Goal: Task Accomplishment & Management: Use online tool/utility

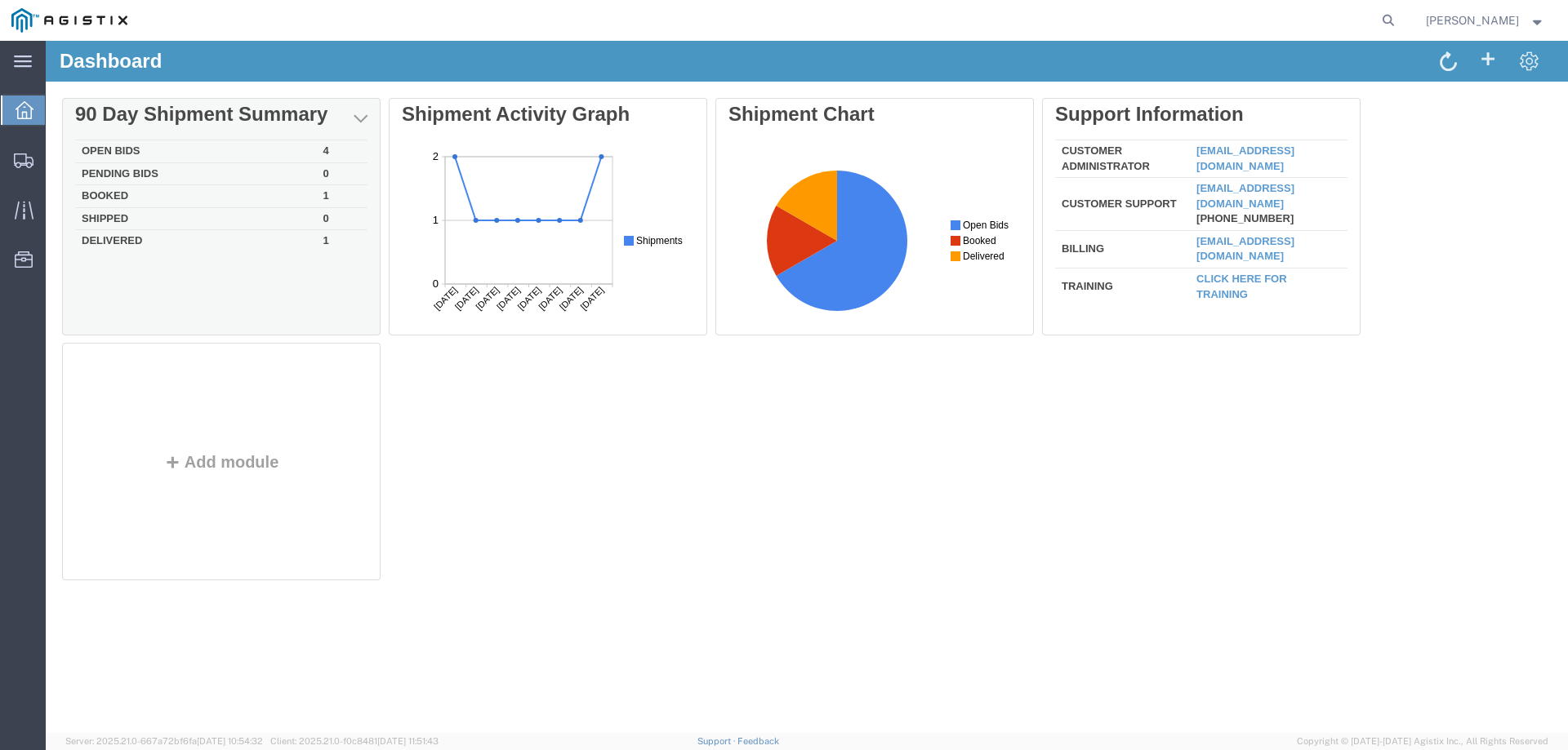
click at [146, 149] on td "Open Bids" at bounding box center [196, 152] width 242 height 23
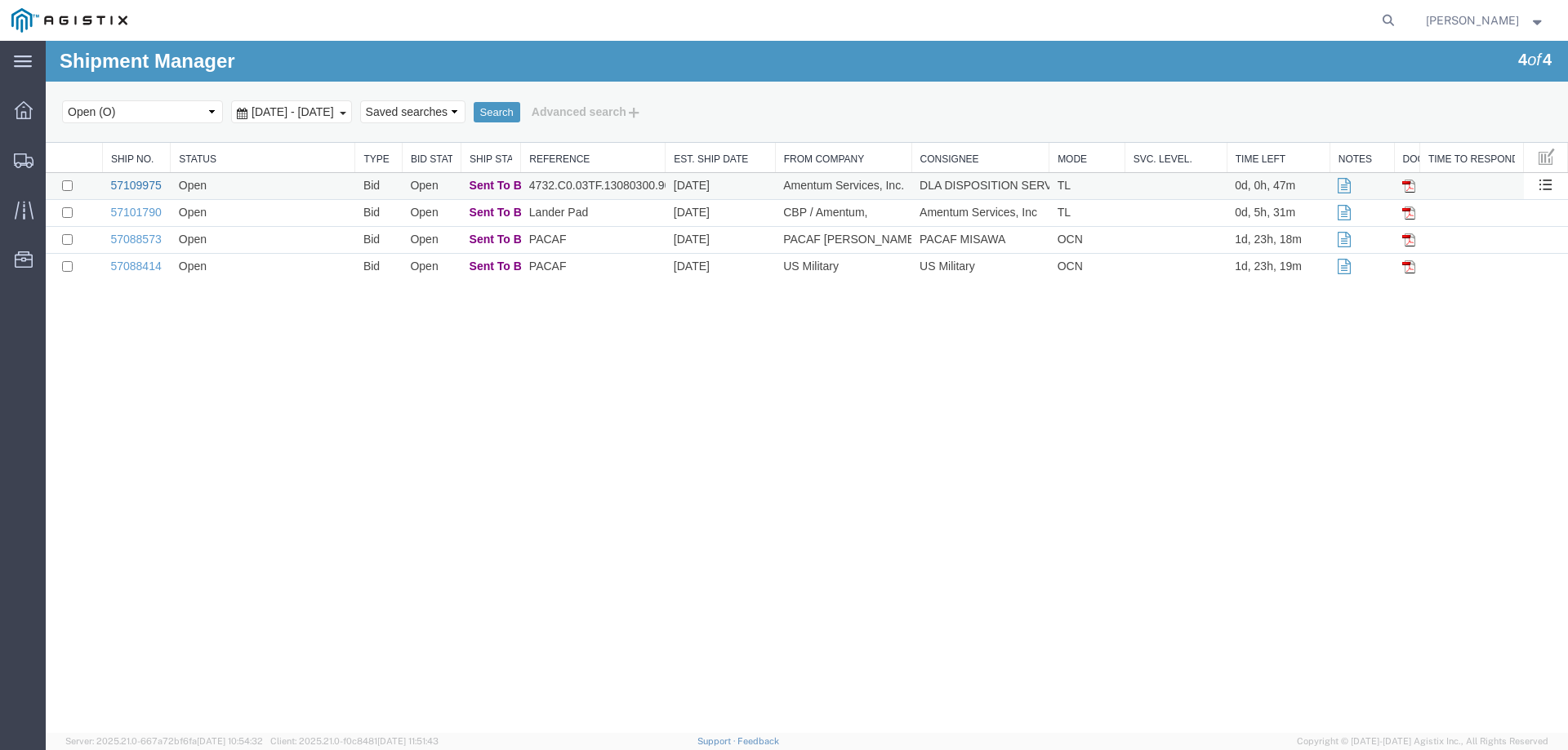
click at [126, 182] on link "57109975" at bounding box center [135, 185] width 51 height 13
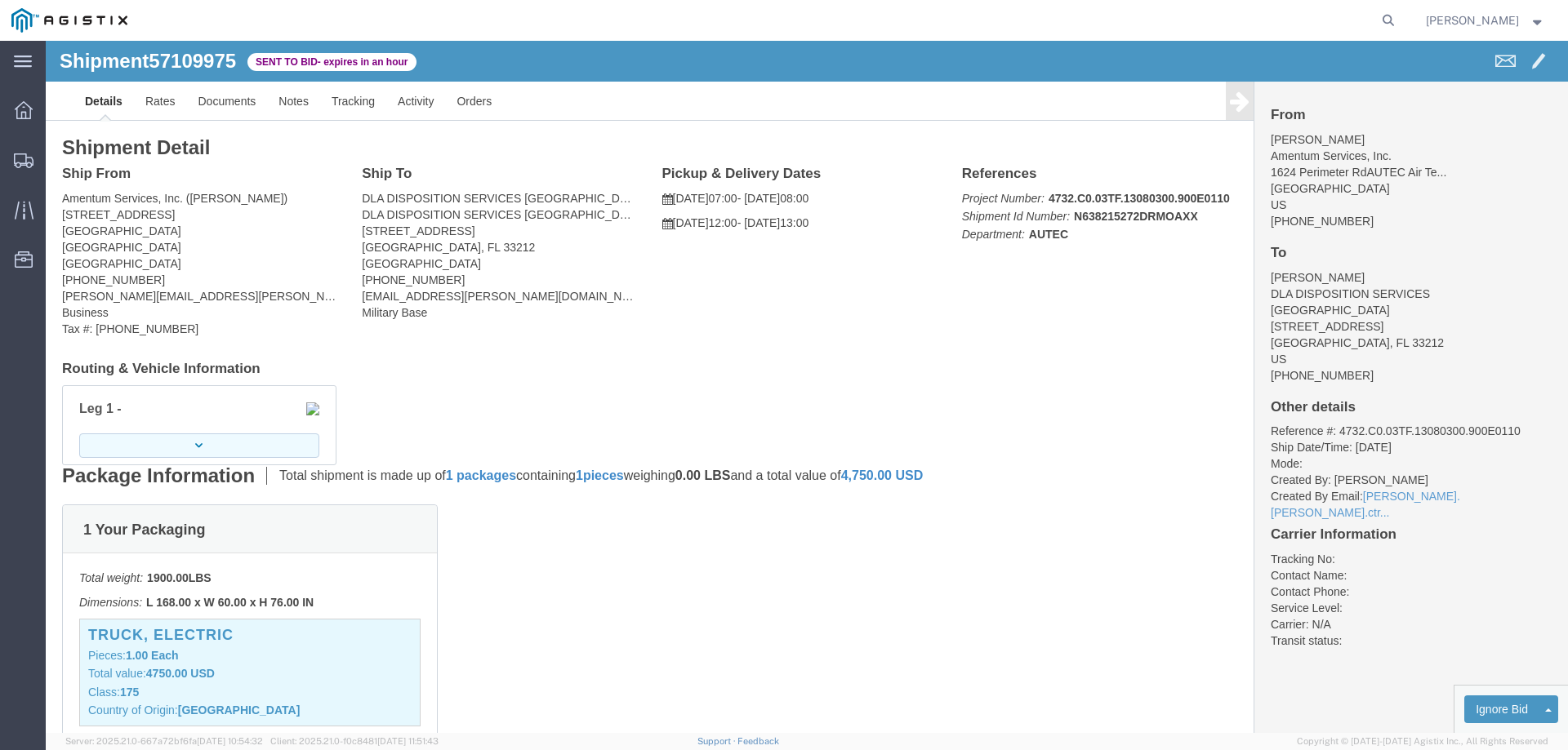
click button "button"
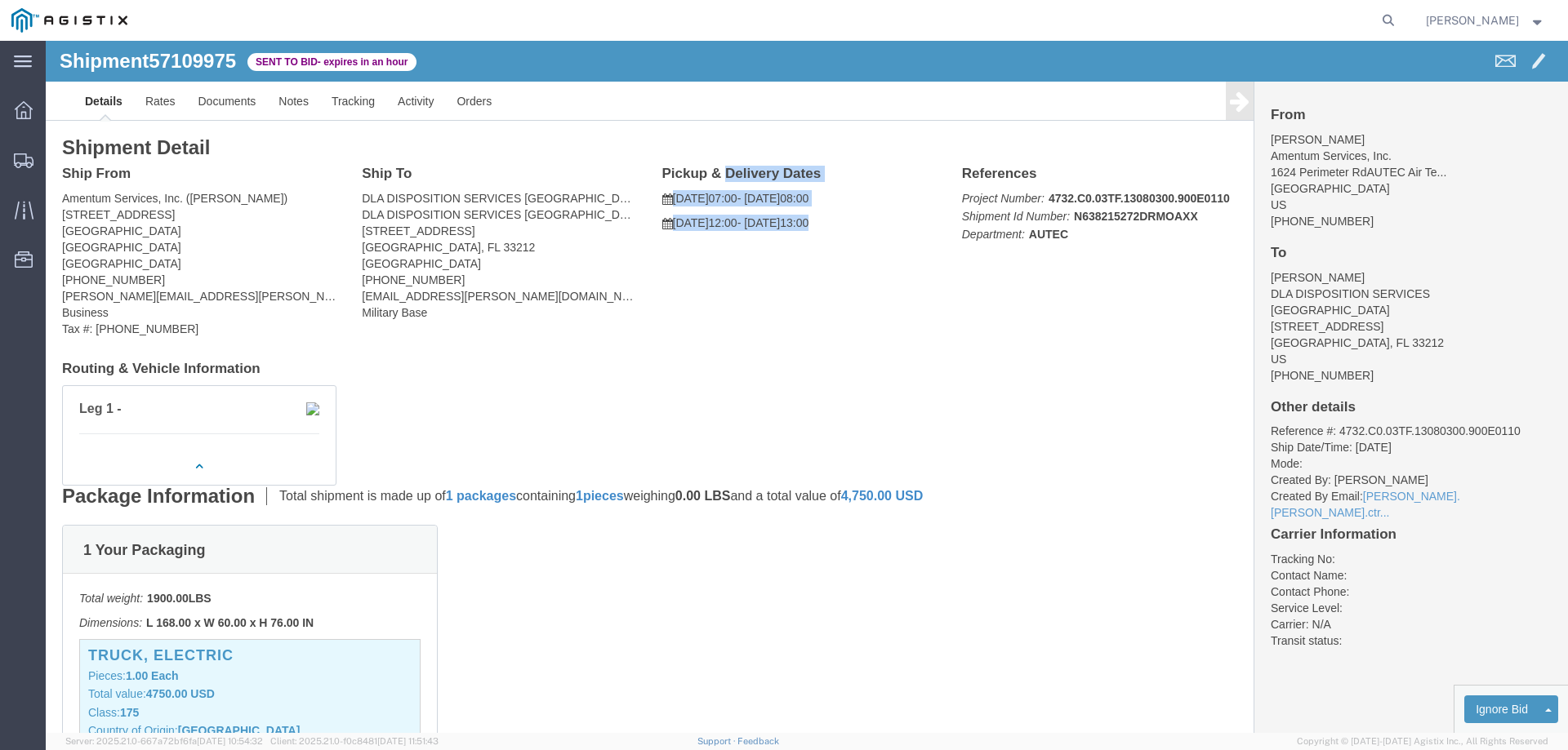
drag, startPoint x: 814, startPoint y: 184, endPoint x: 615, endPoint y: 129, distance: 206.5
click div "Pickup & Delivery Dates [DATE] 07:00 - [DATE] 08:00 [DATE] 12:00 - [DATE] 13:00…"
copy div "Pickup & Delivery Dates [DATE] 07:00 - [DATE] 08:00 [DATE] 12:00 - [DATE] 13:00"
drag, startPoint x: 163, startPoint y: 208, endPoint x: 20, endPoint y: 134, distance: 161.0
click div "Ship From Amentum Services, Inc. ([PERSON_NAME]) [STREET_ADDRESS] [PHONE_NUMBER…"
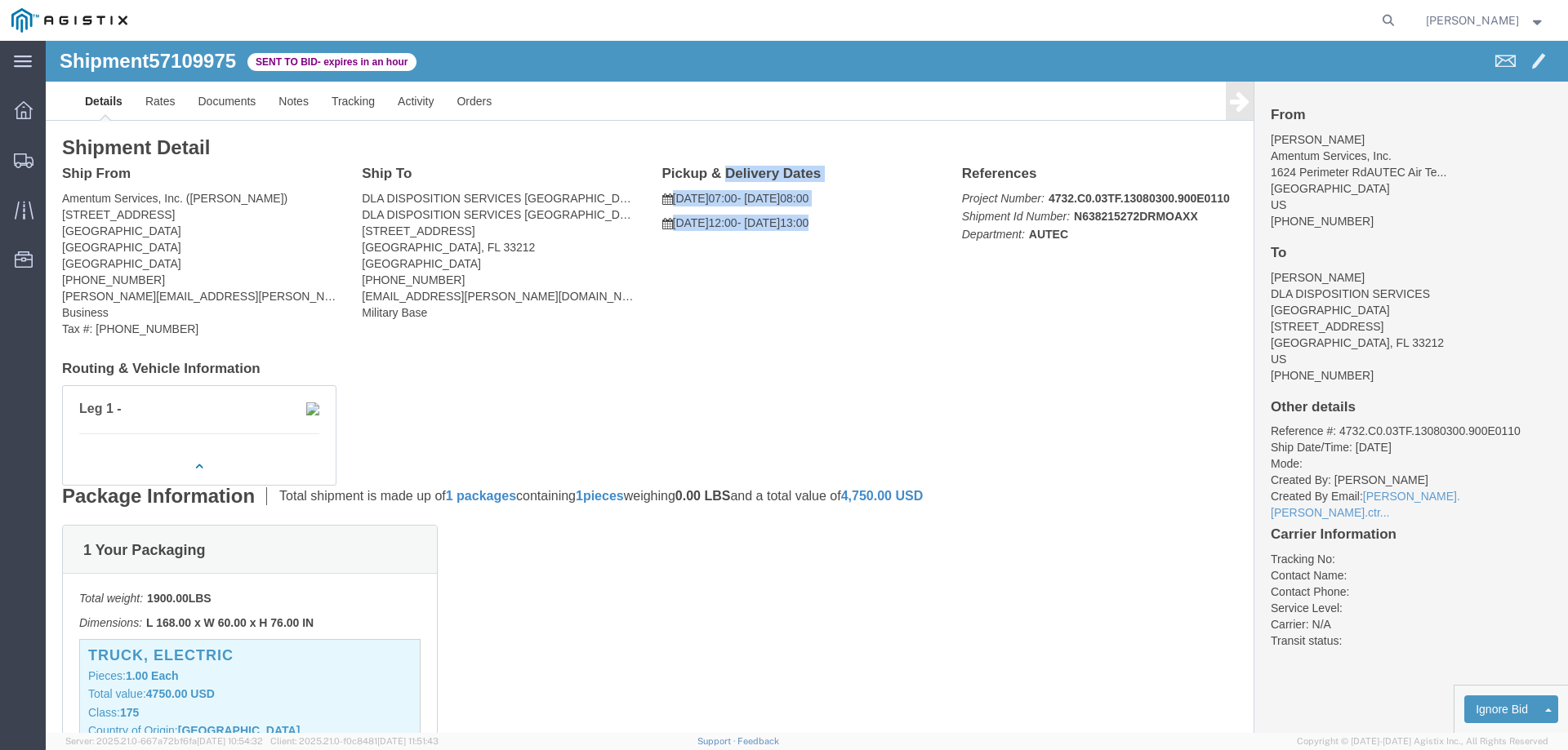
copy div "Ship From Amentum Services, Inc. ([PERSON_NAME]) [STREET_ADDRESS]"
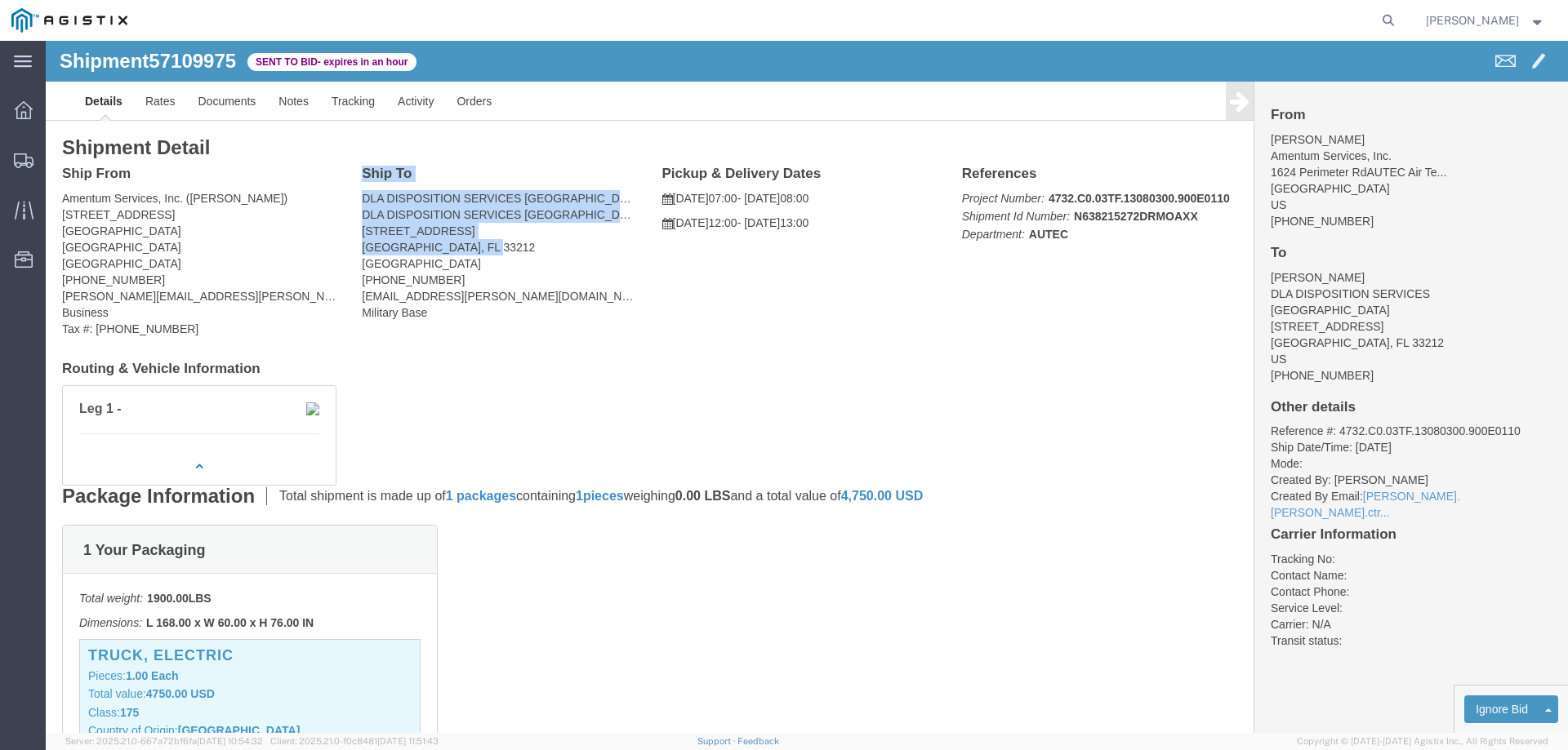
drag, startPoint x: 463, startPoint y: 209, endPoint x: 310, endPoint y: 138, distance: 168.7
click div "Ship To DLA DISPOSITION SERVICES [GEOGRAPHIC_DATA] ([PERSON_NAME]) DLA DISPOSIT…"
copy div "Ship To DLA DISPOSITION SERVICES [GEOGRAPHIC_DATA] ([PERSON_NAME]) DLA DISPOSIT…"
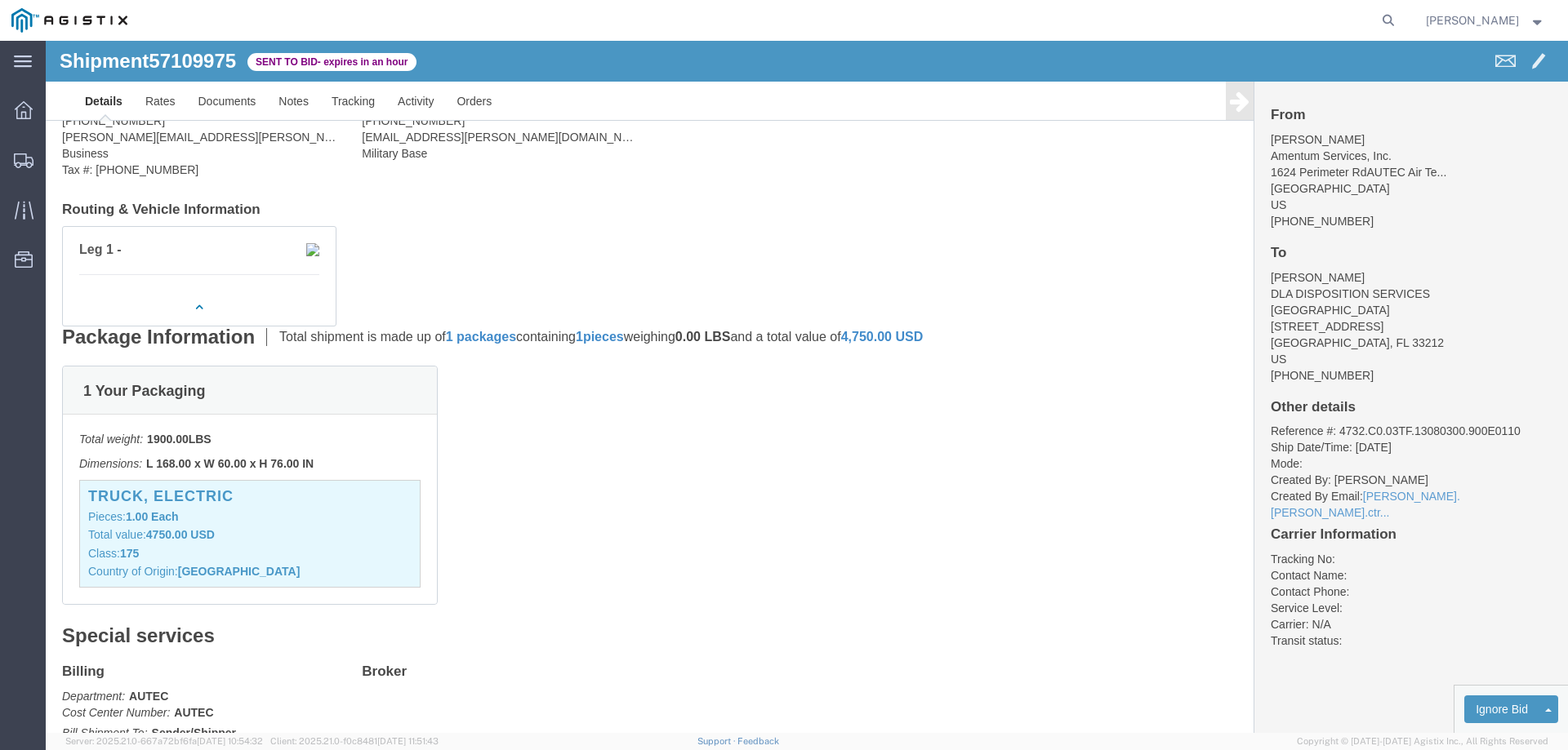
scroll to position [245, 0]
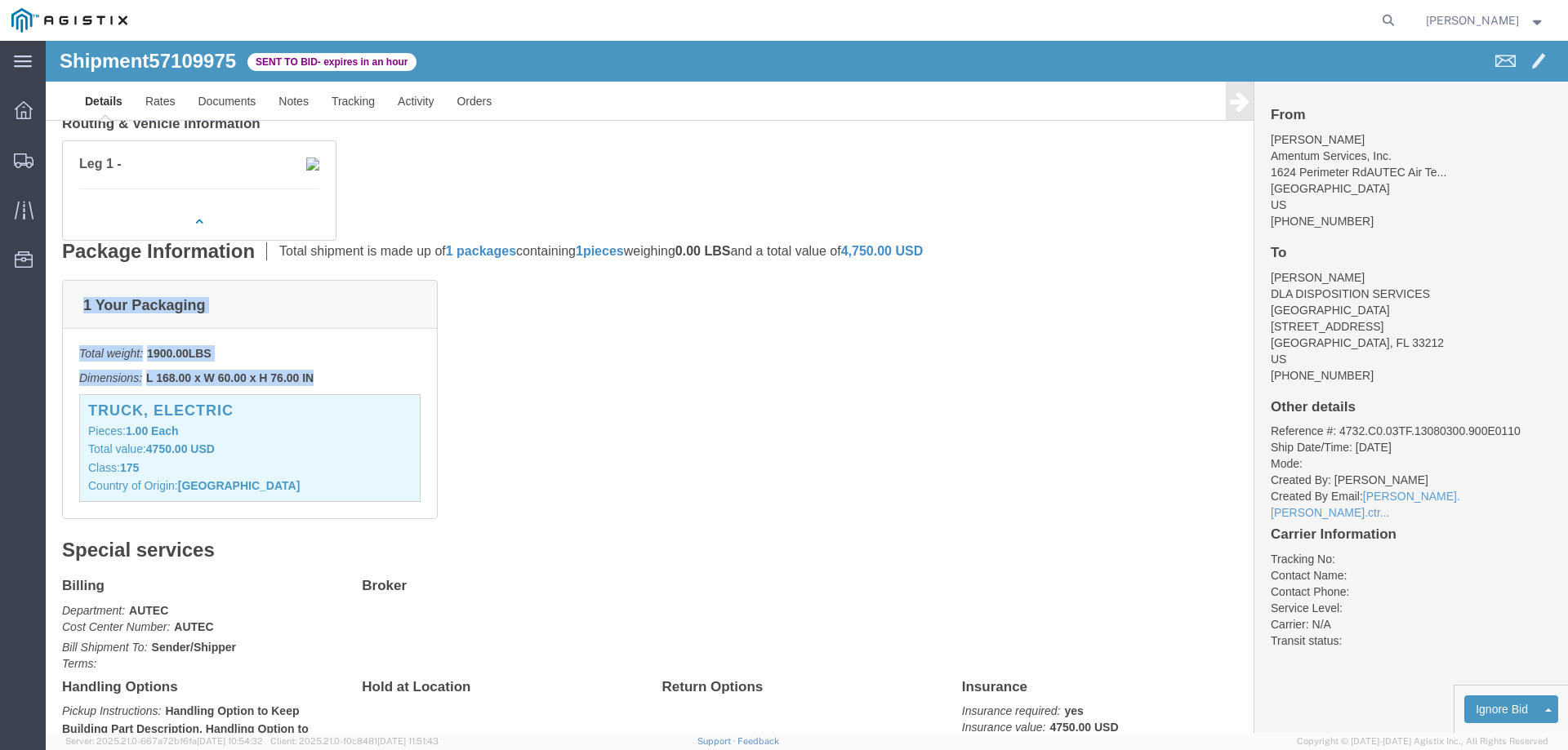
drag, startPoint x: 276, startPoint y: 340, endPoint x: 35, endPoint y: 263, distance: 253.0
click div "1 Your Packaging Total weight: 1900.00 LBS Dimensions: L 168.00 x W 60.00 x H 7…"
copy div "1 Your Packaging Total weight: 1900.00 LBS Dimensions: L 168.00 x W 60.00 x H 7…"
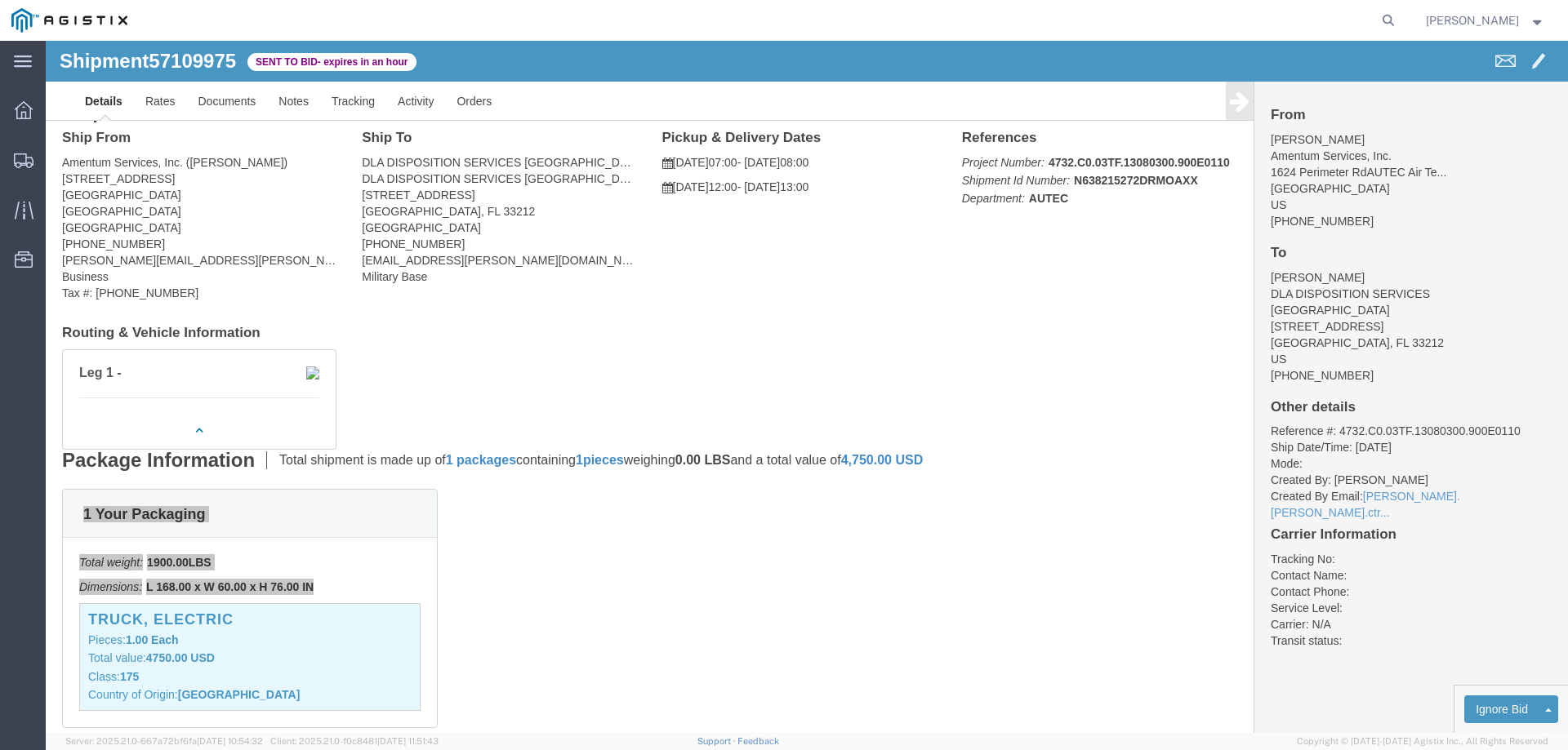
scroll to position [0, 0]
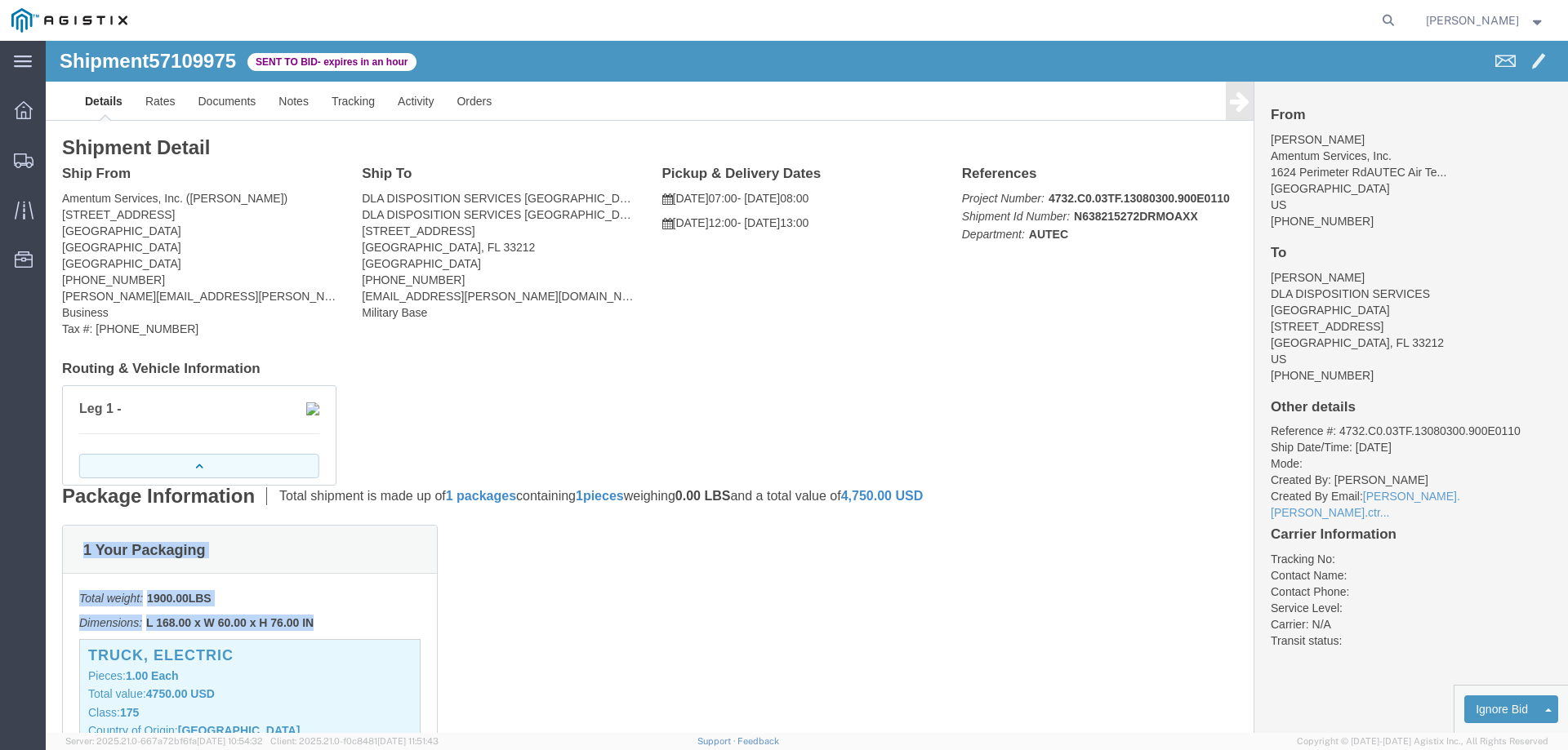
click button "button"
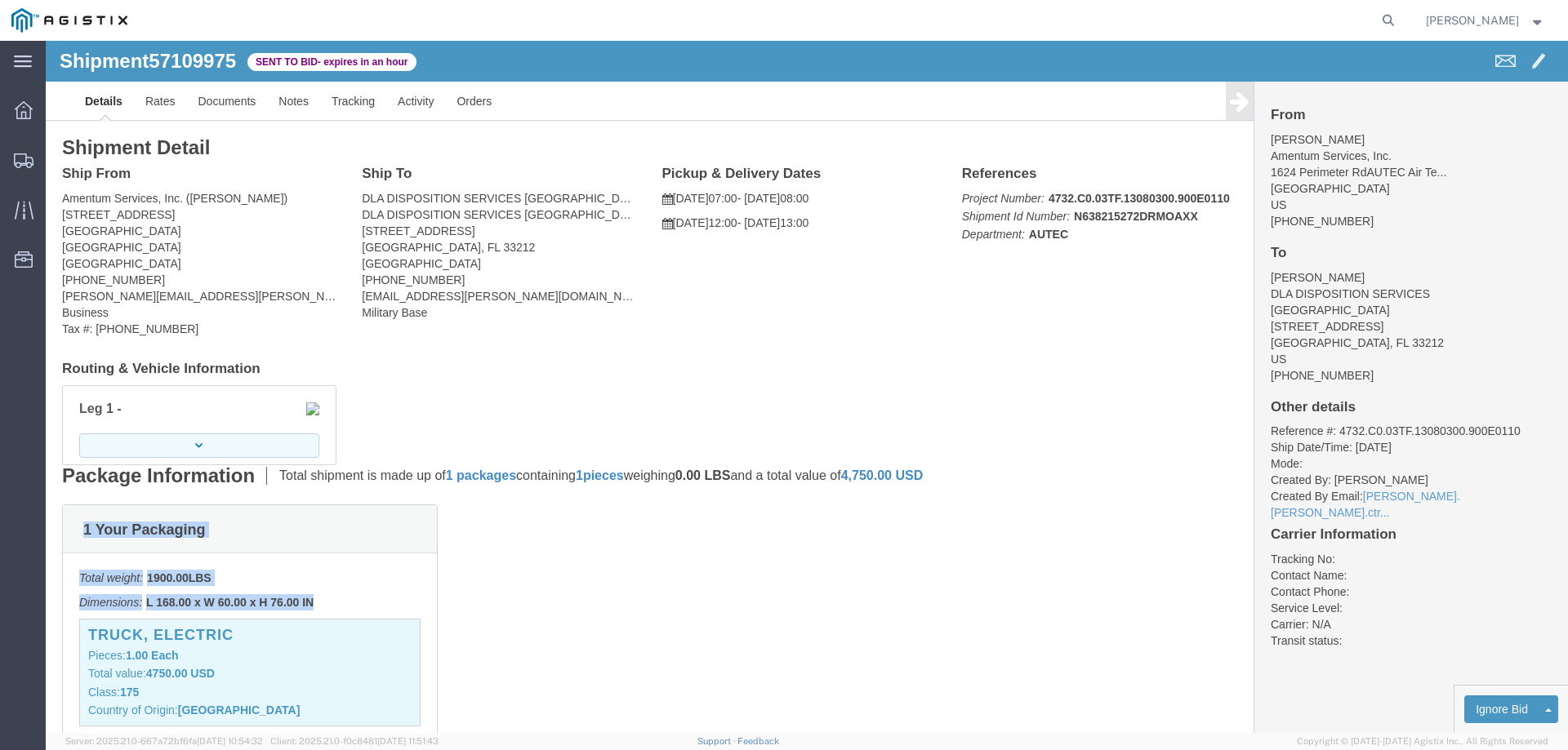
click button "button"
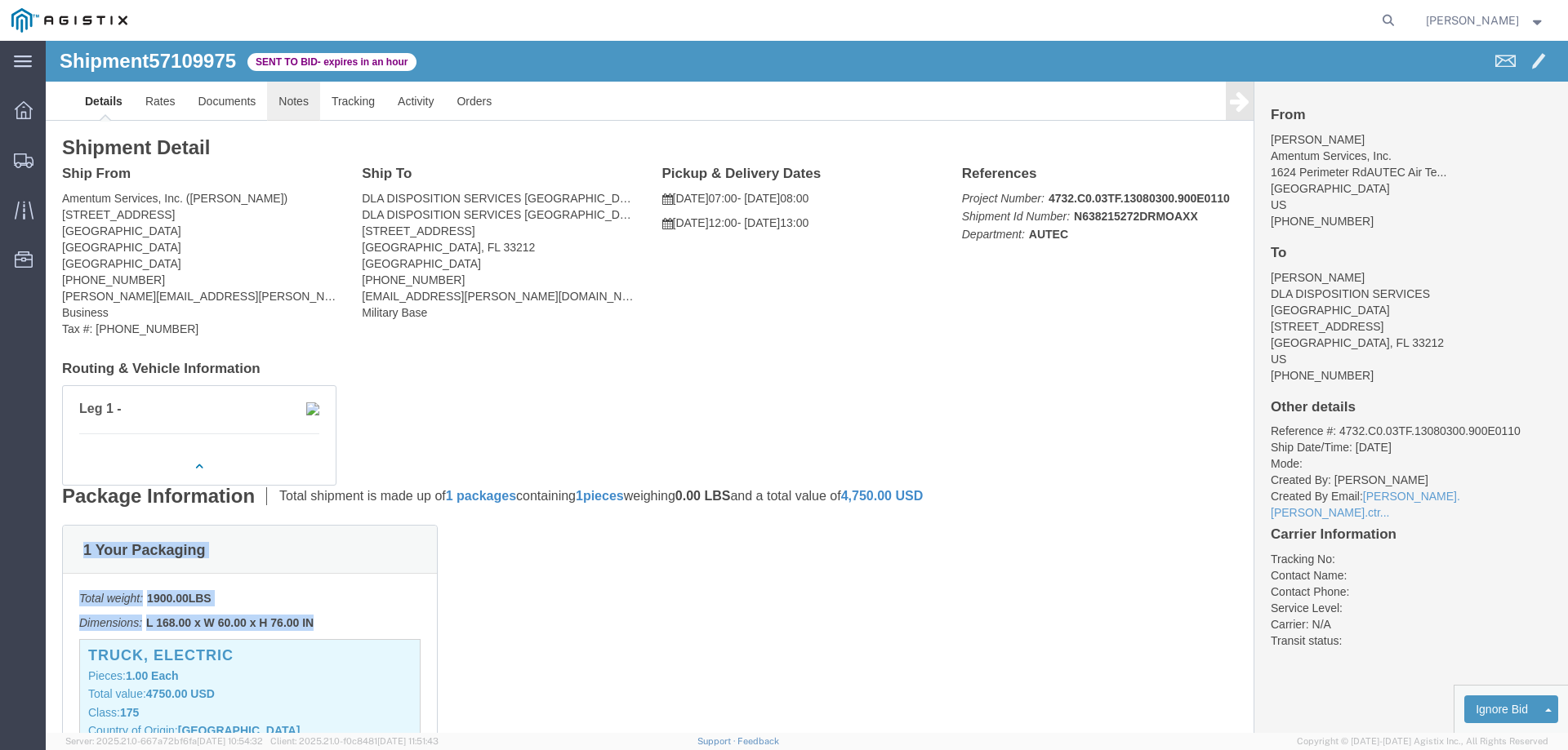
click link "Notes"
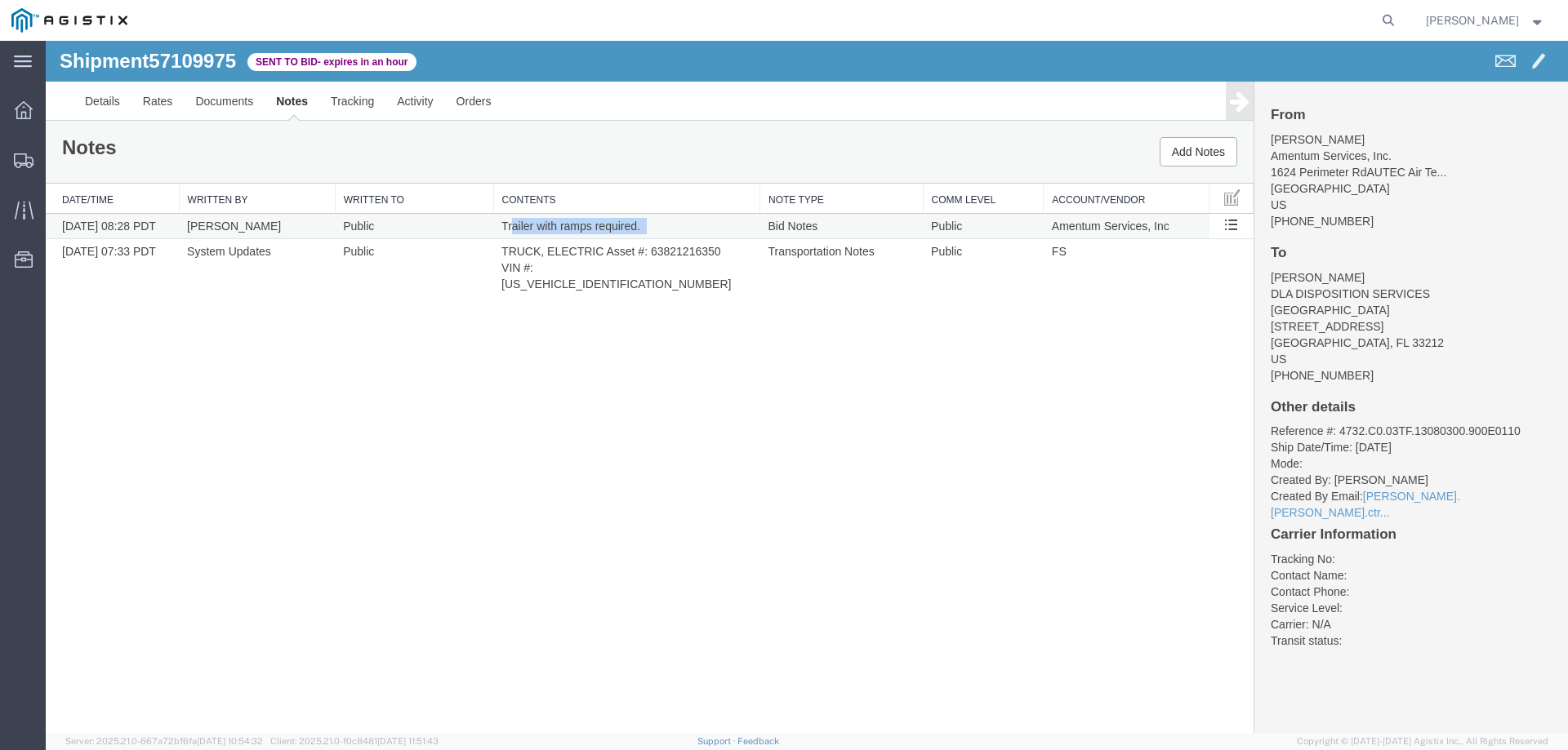
drag, startPoint x: 650, startPoint y: 222, endPoint x: 510, endPoint y: 228, distance: 140.1
click at [511, 228] on td "Trailer with ramps required." at bounding box center [626, 227] width 266 height 25
click at [573, 227] on span "Trailer with ramps required." at bounding box center [570, 226] width 138 height 13
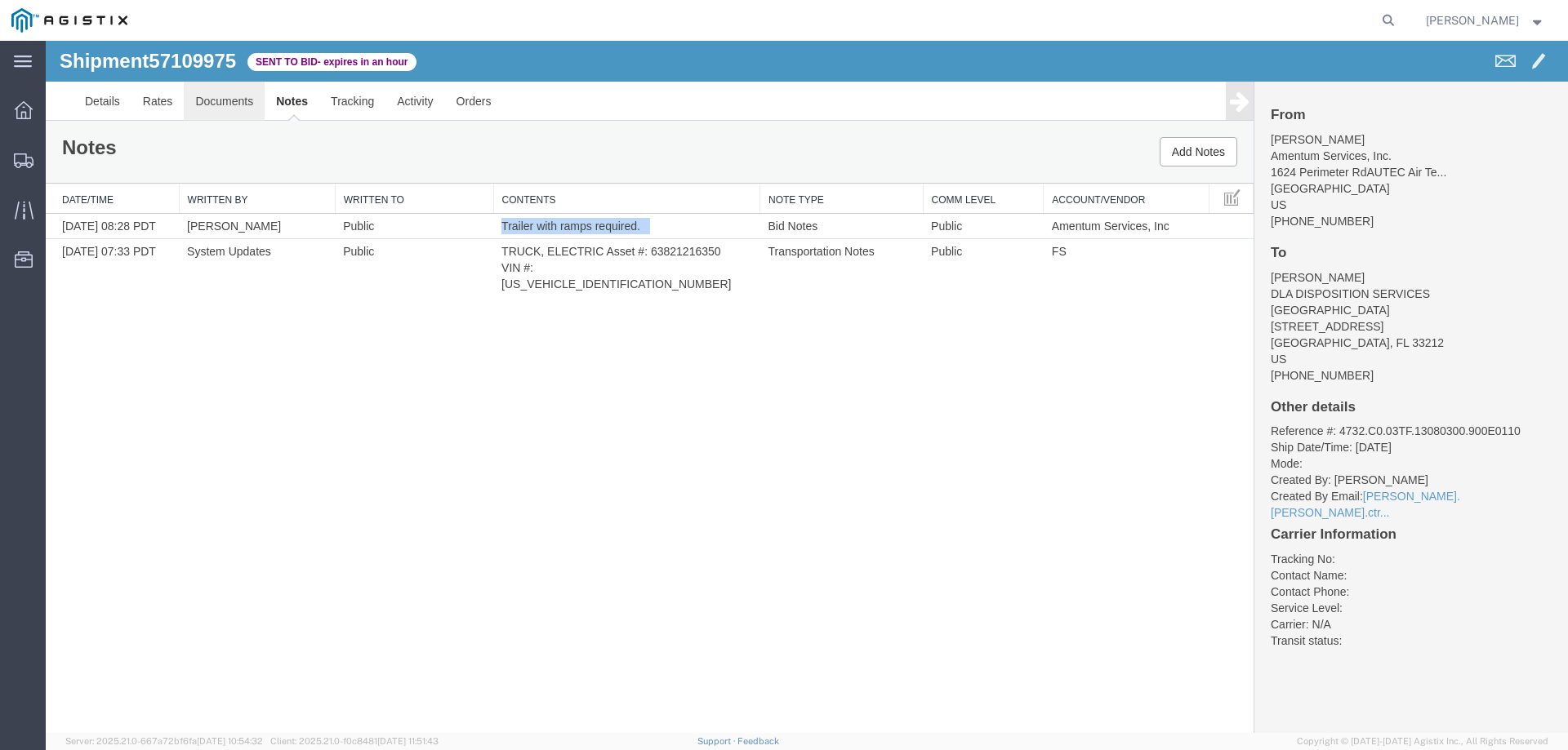
click at [215, 101] on link "Documents" at bounding box center [224, 101] width 81 height 39
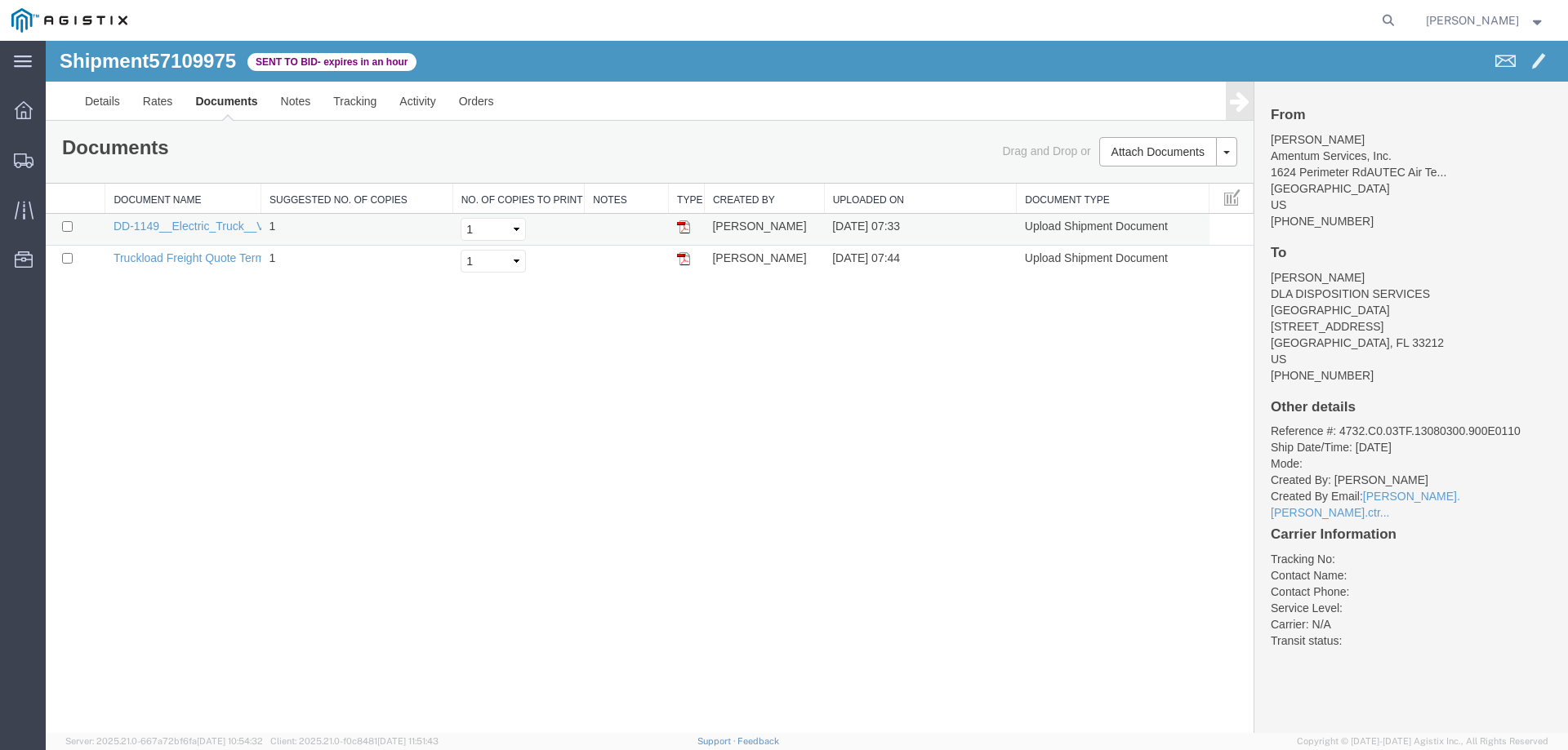
click at [681, 230] on img at bounding box center [683, 227] width 13 height 13
click at [684, 263] on img at bounding box center [683, 259] width 13 height 13
click at [56, 104] on span "Dashboard" at bounding box center [50, 110] width 12 height 33
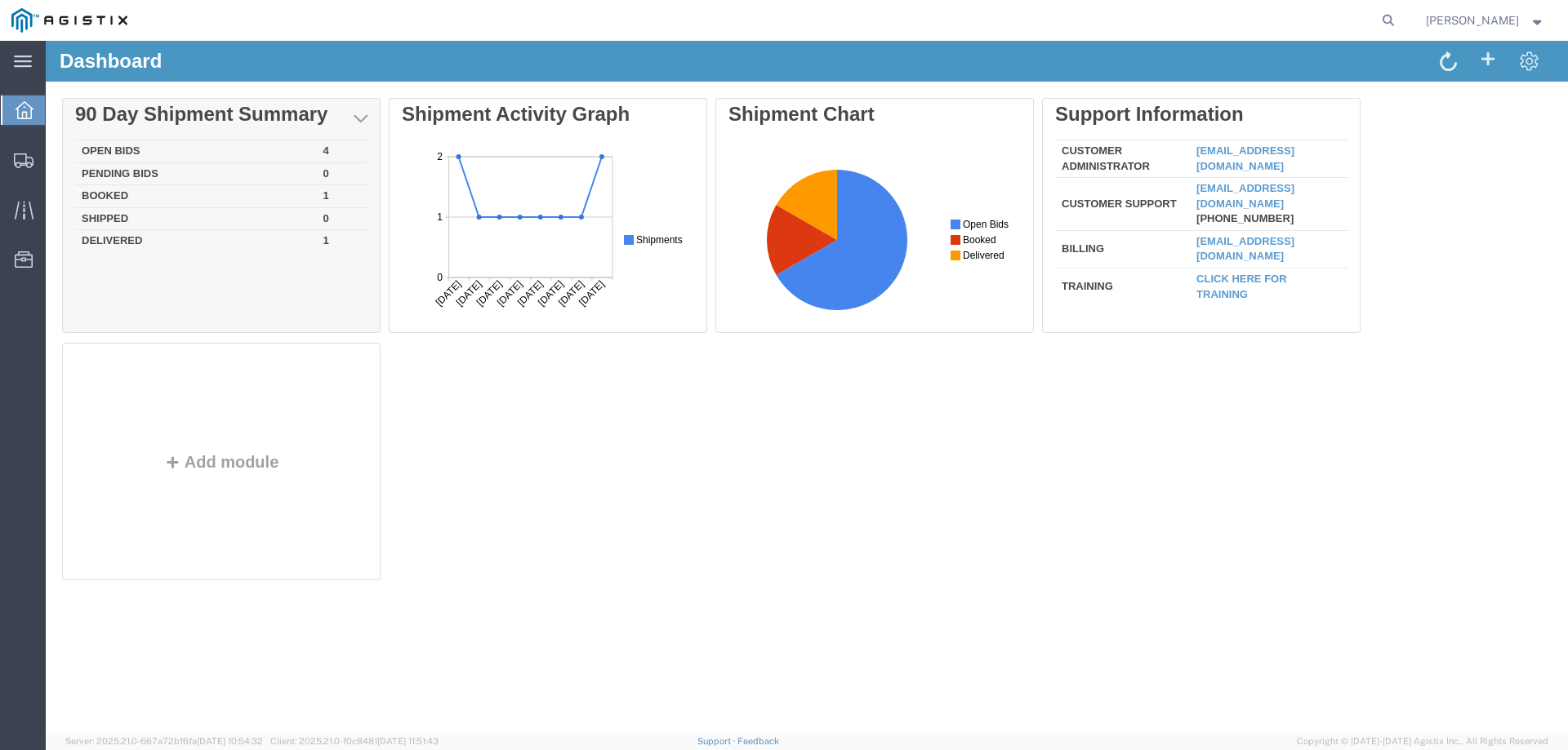
click at [134, 143] on td "Open Bids" at bounding box center [196, 152] width 242 height 23
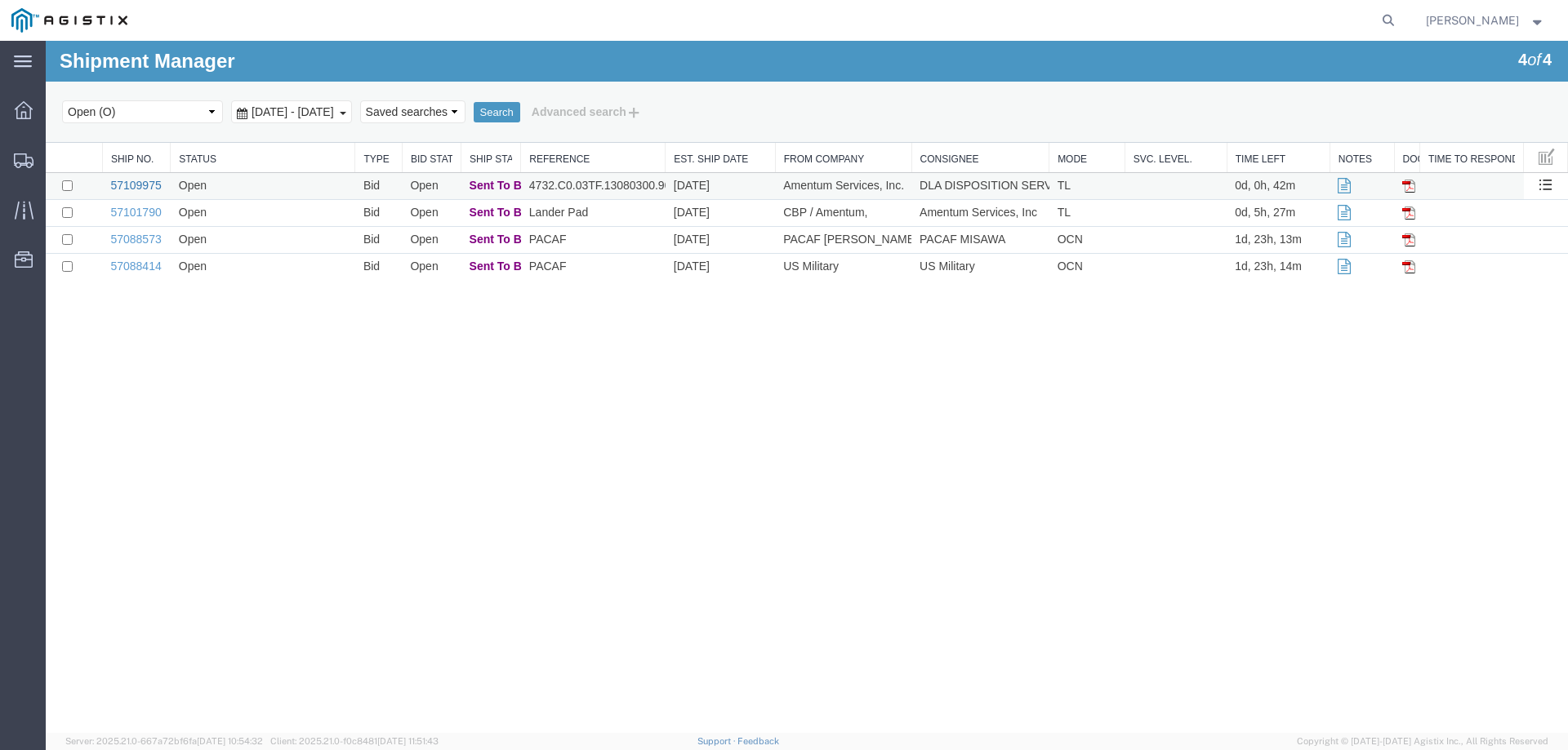
click at [138, 179] on link "57109975" at bounding box center [135, 185] width 51 height 13
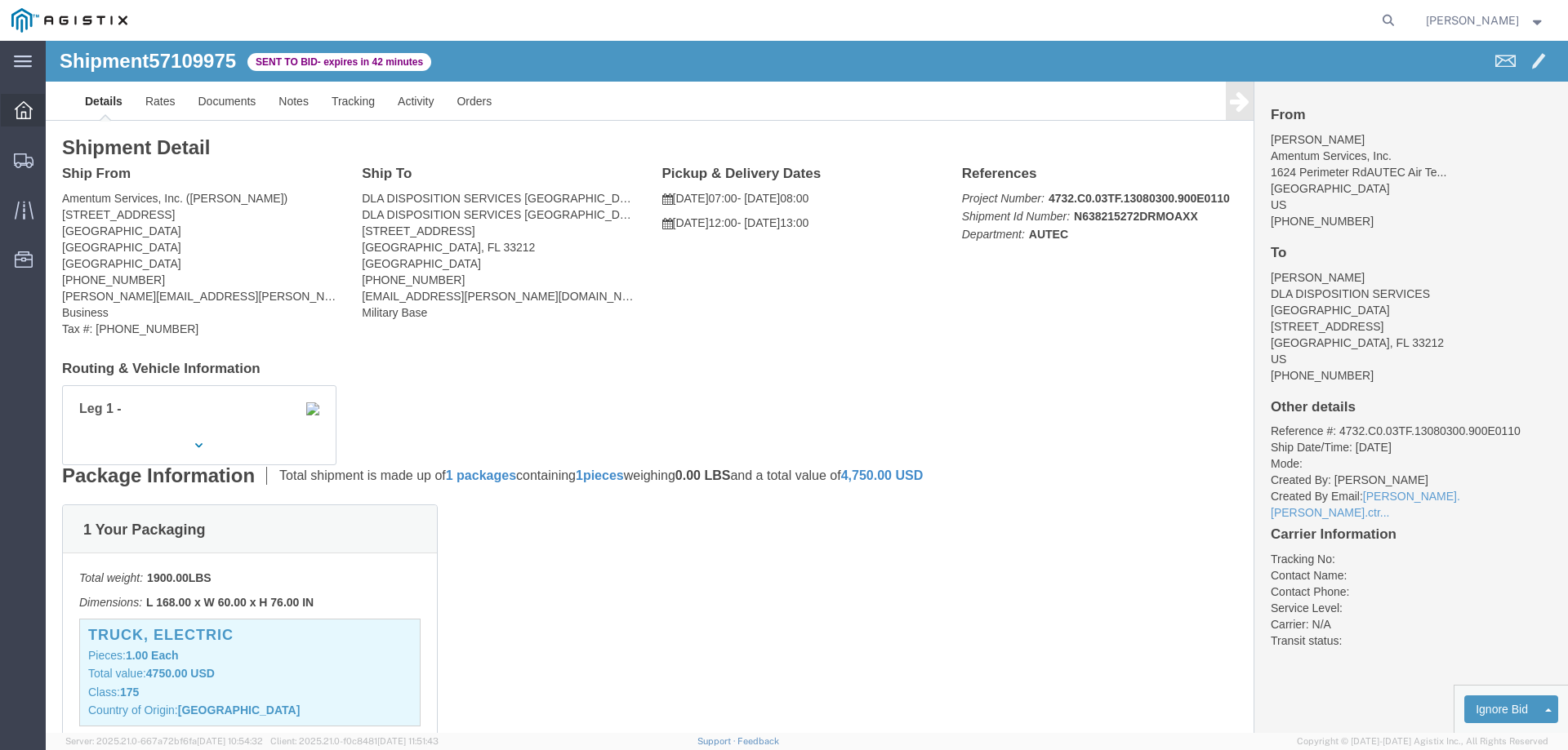
click at [56, 112] on span "Dashboard" at bounding box center [50, 110] width 12 height 33
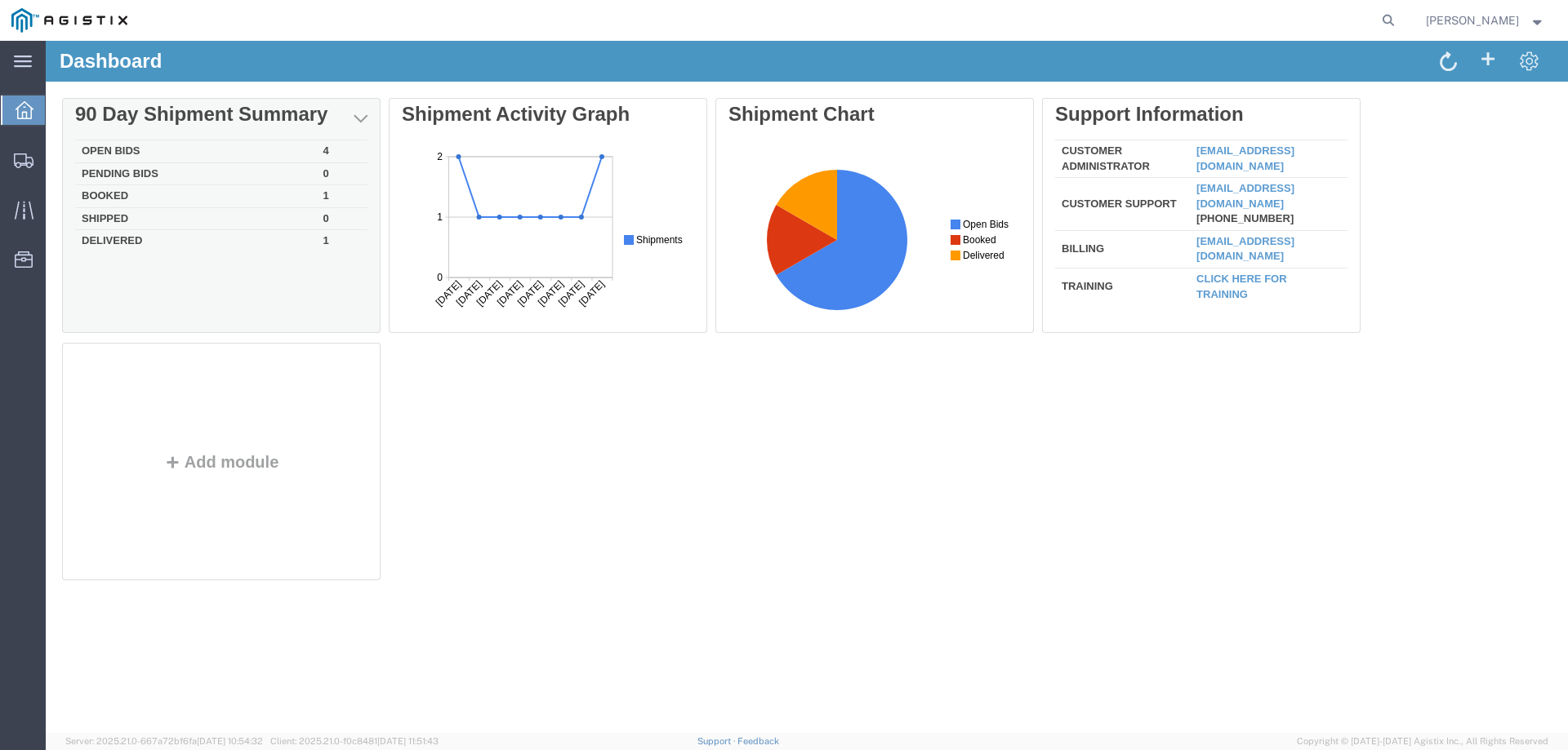
click at [148, 149] on td "Open Bids" at bounding box center [196, 152] width 242 height 23
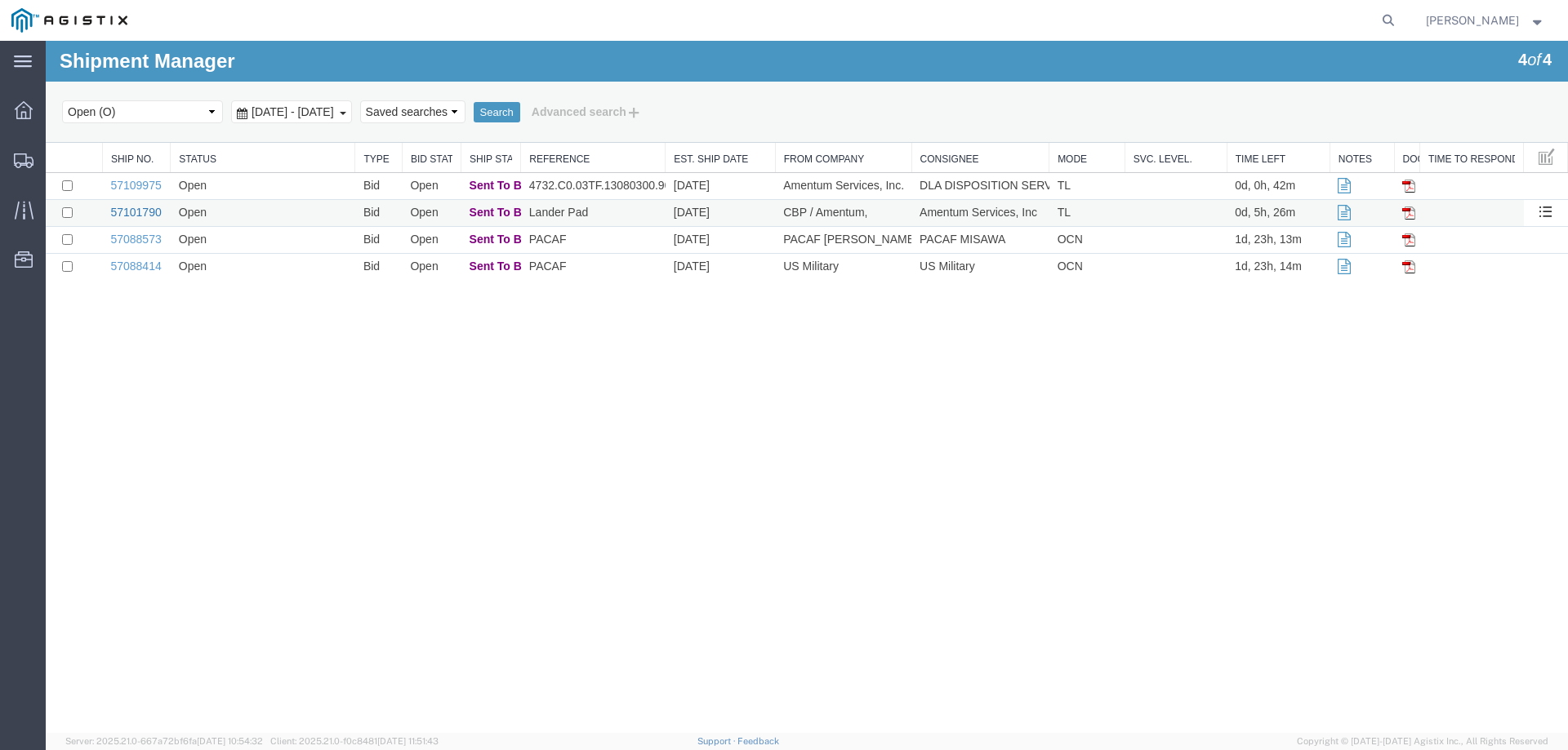
click at [144, 211] on link "57101790" at bounding box center [135, 212] width 51 height 13
